Goal: Task Accomplishment & Management: Manage account settings

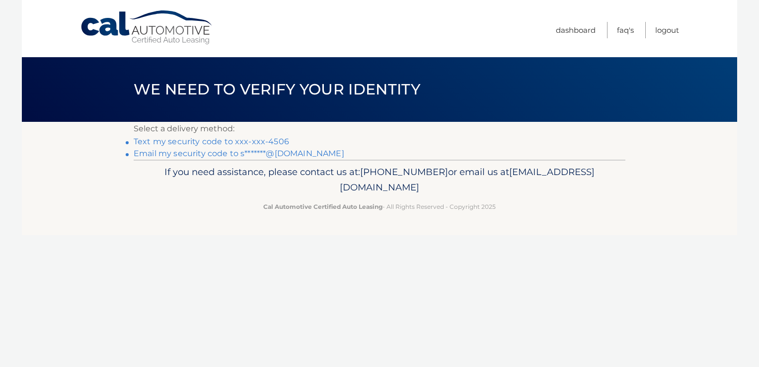
click at [275, 141] on link "Text my security code to xxx-xxx-4506" at bounding box center [212, 141] width 156 height 9
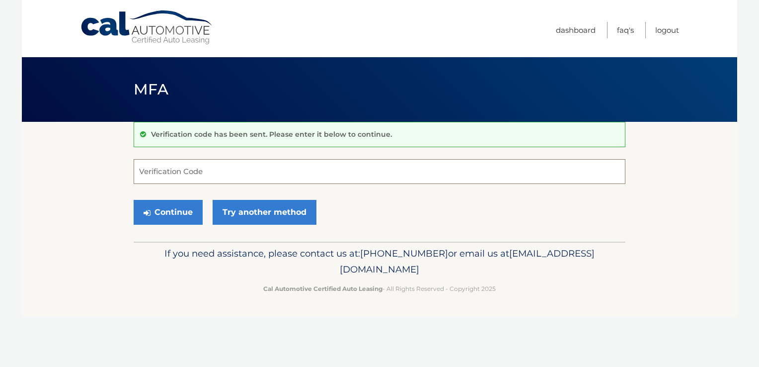
click at [235, 175] on input "Verification Code" at bounding box center [380, 171] width 492 height 25
type input "751134"
click at [170, 218] on button "Continue" at bounding box center [168, 212] width 69 height 25
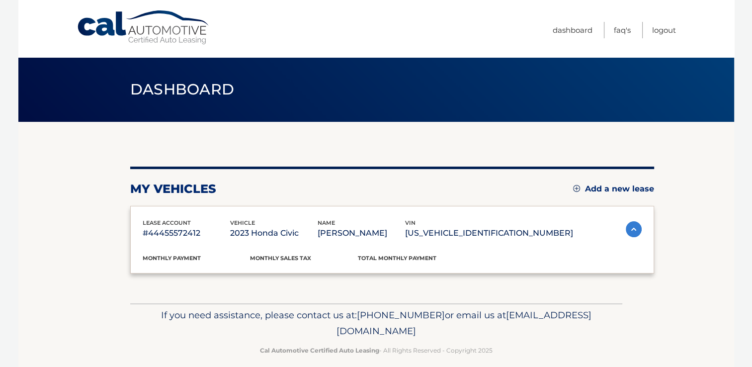
click at [171, 209] on div "lease account #44455572412 vehicle 2023 Honda Civic name [PERSON_NAME] vin [US_…" at bounding box center [392, 240] width 524 height 68
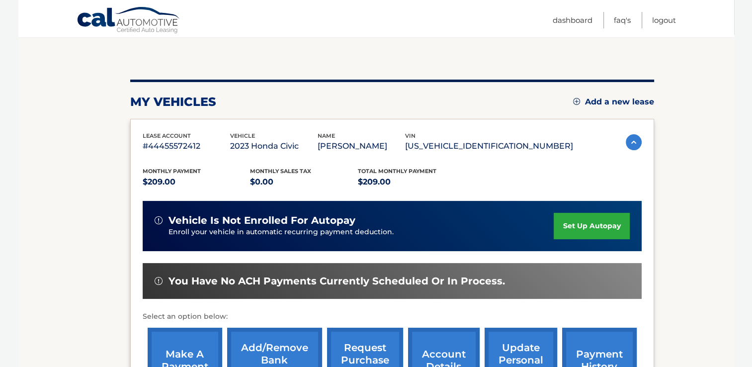
scroll to position [169, 0]
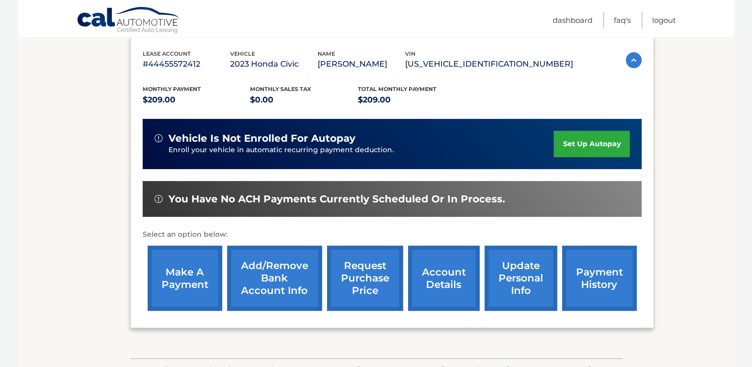
click at [184, 275] on link "make a payment" at bounding box center [185, 277] width 75 height 65
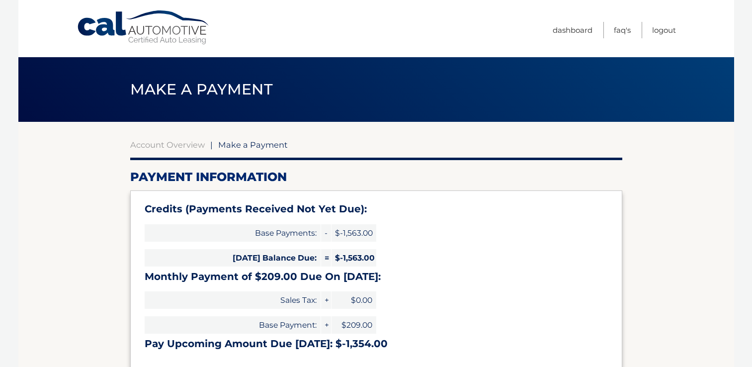
select select "ZTNhYmYxNzctMWQyMy00NmMzLTljYzEtYmVlMGE0NzdiZTc1"
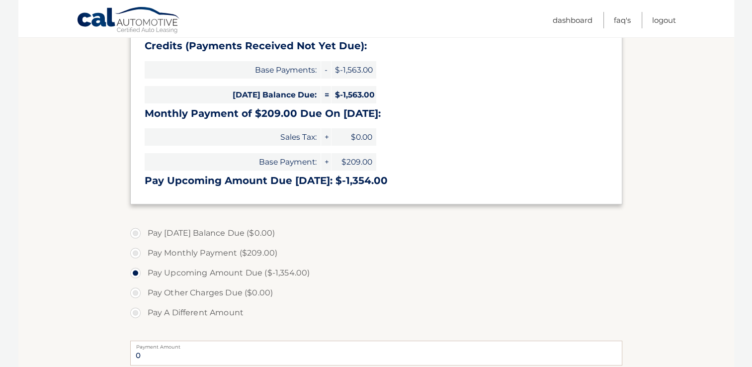
scroll to position [164, 0]
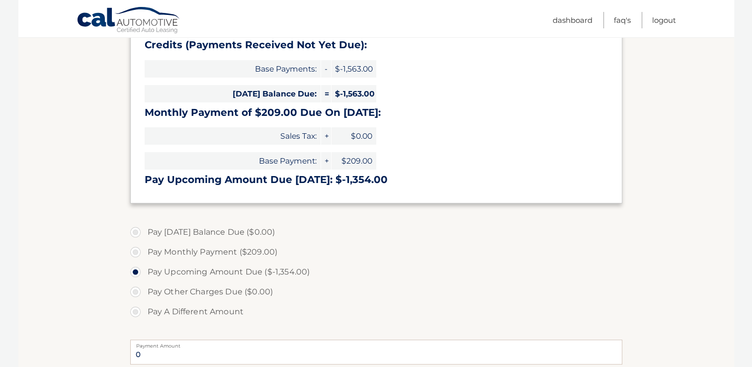
click at [138, 252] on label "Pay Monthly Payment ($209.00)" at bounding box center [376, 252] width 492 height 20
click at [138, 252] on input "Pay Monthly Payment ($209.00)" at bounding box center [139, 250] width 10 height 16
radio input "true"
type input "209.00"
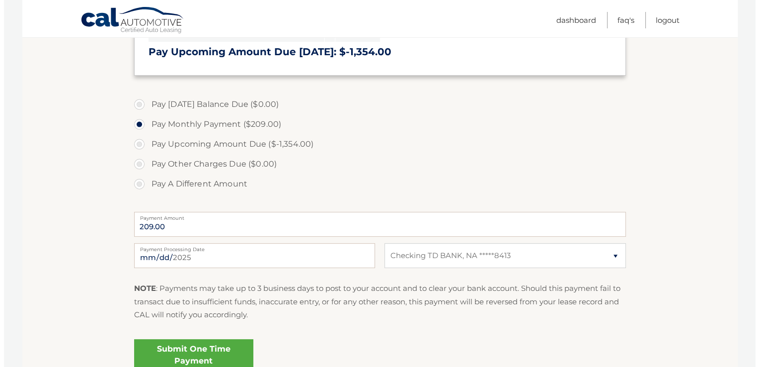
scroll to position [357, 0]
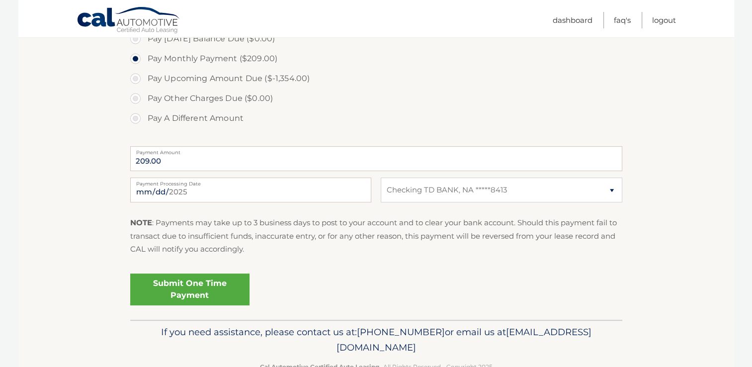
click at [220, 287] on link "Submit One Time Payment" at bounding box center [189, 289] width 119 height 32
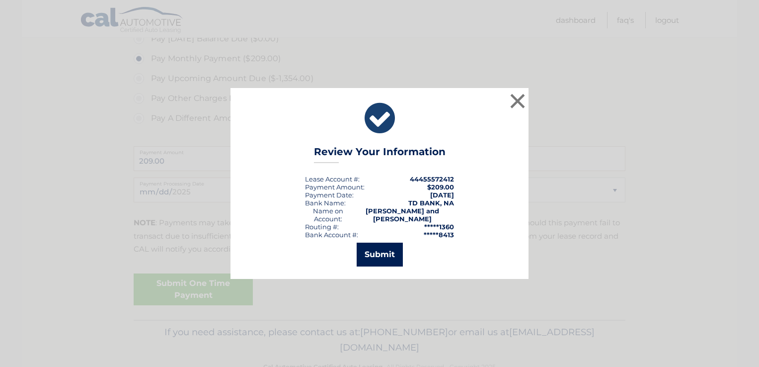
click at [385, 251] on button "Submit" at bounding box center [380, 254] width 46 height 24
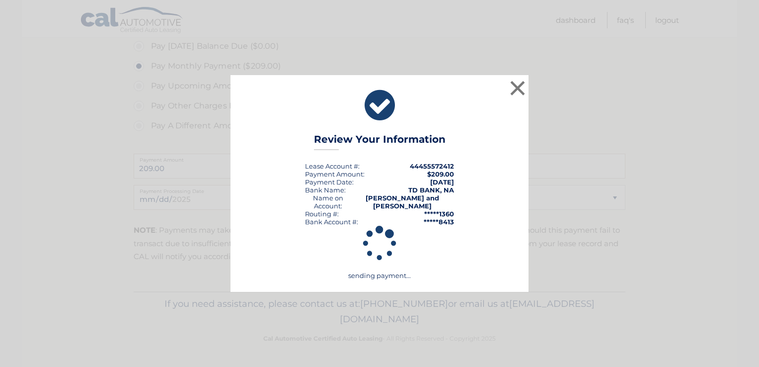
scroll to position [349, 0]
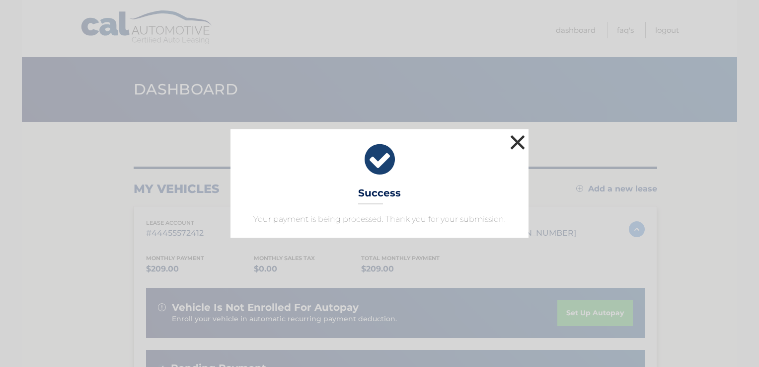
click at [517, 142] on button "×" at bounding box center [518, 142] width 20 height 20
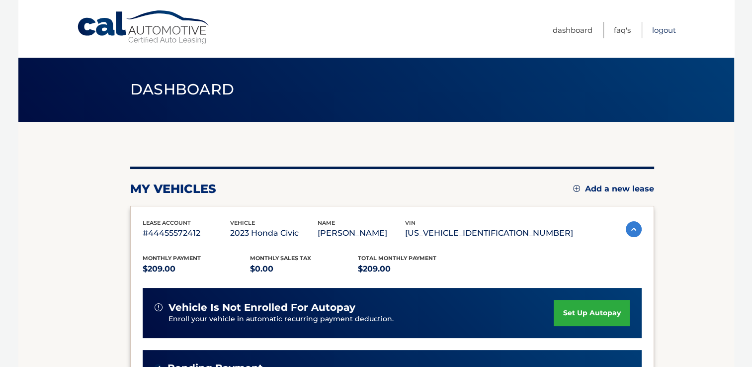
click at [657, 31] on link "Logout" at bounding box center [664, 30] width 24 height 16
